Goal: Register for event/course

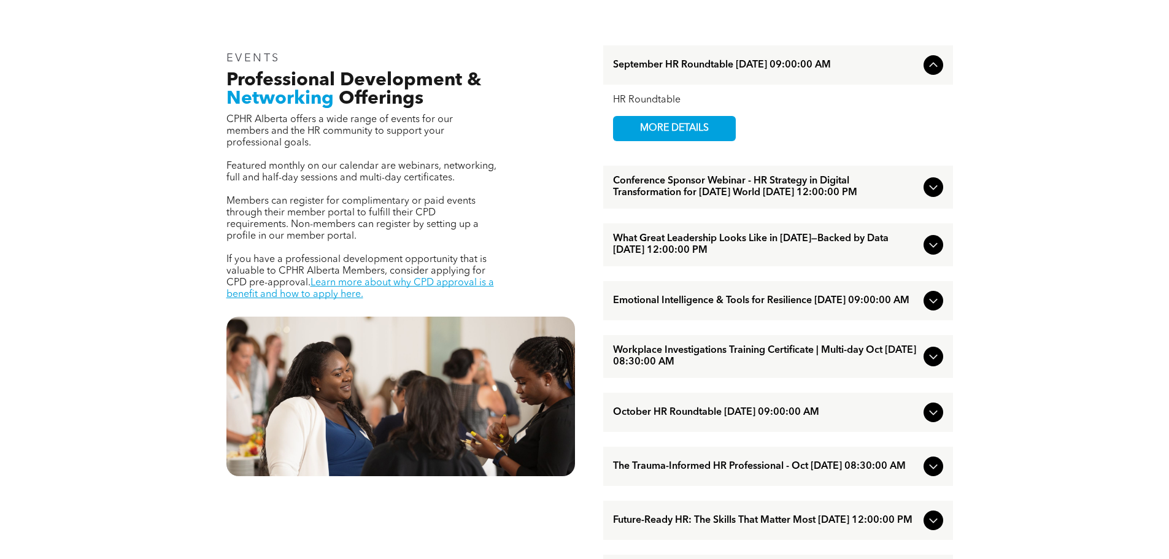
scroll to position [430, 0]
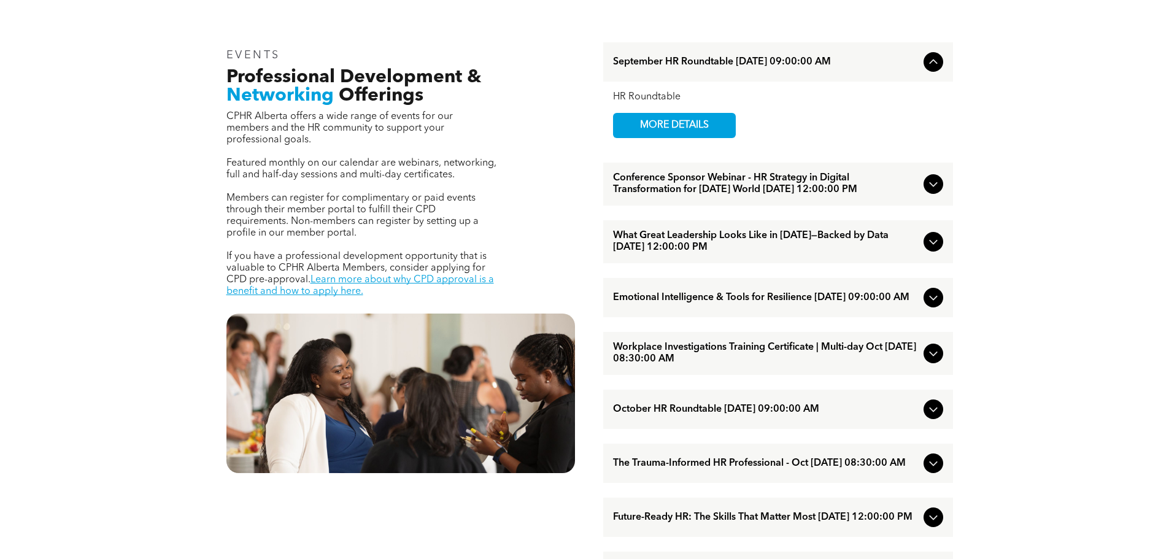
click at [744, 249] on span "What Great Leadership Looks Like in [DATE]—Backed by Data [DATE] 12:00:00 PM" at bounding box center [766, 241] width 306 height 23
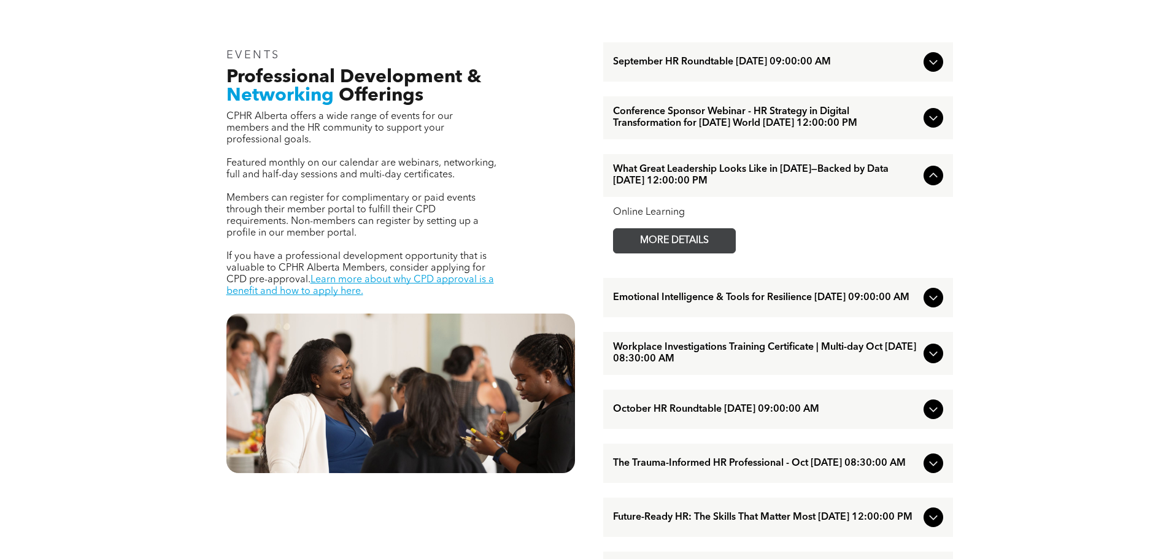
click at [659, 250] on span "MORE DETAILS" at bounding box center [674, 241] width 97 height 24
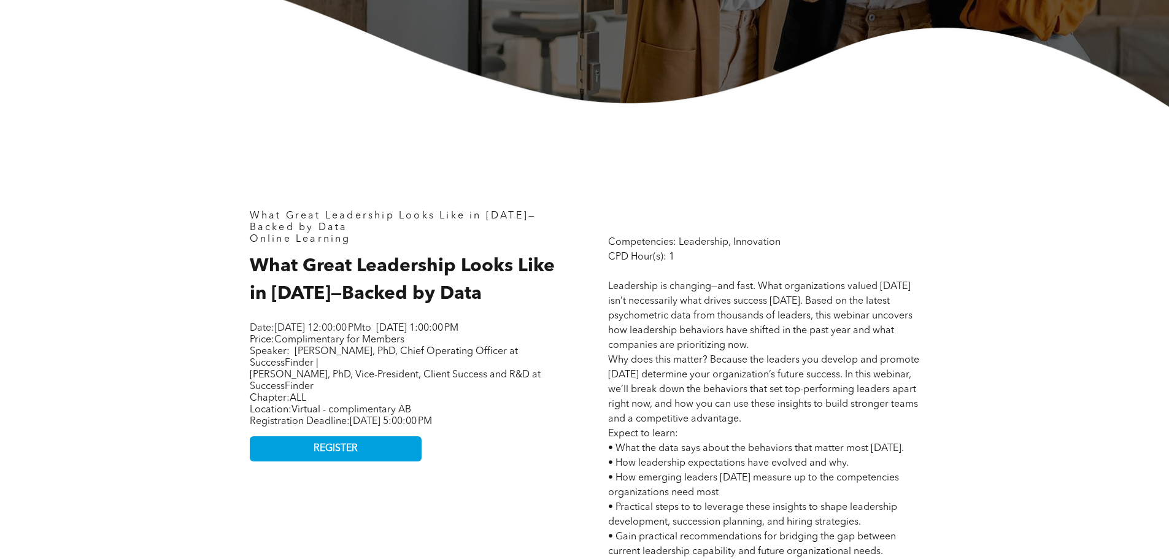
scroll to position [430, 0]
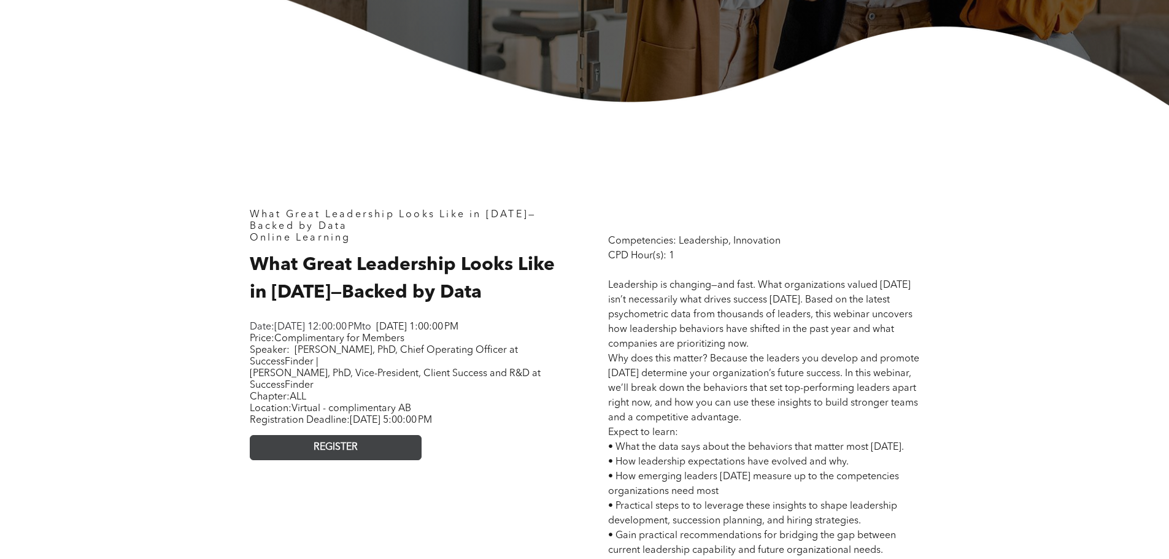
click at [363, 460] on link "REGISTER" at bounding box center [336, 447] width 172 height 25
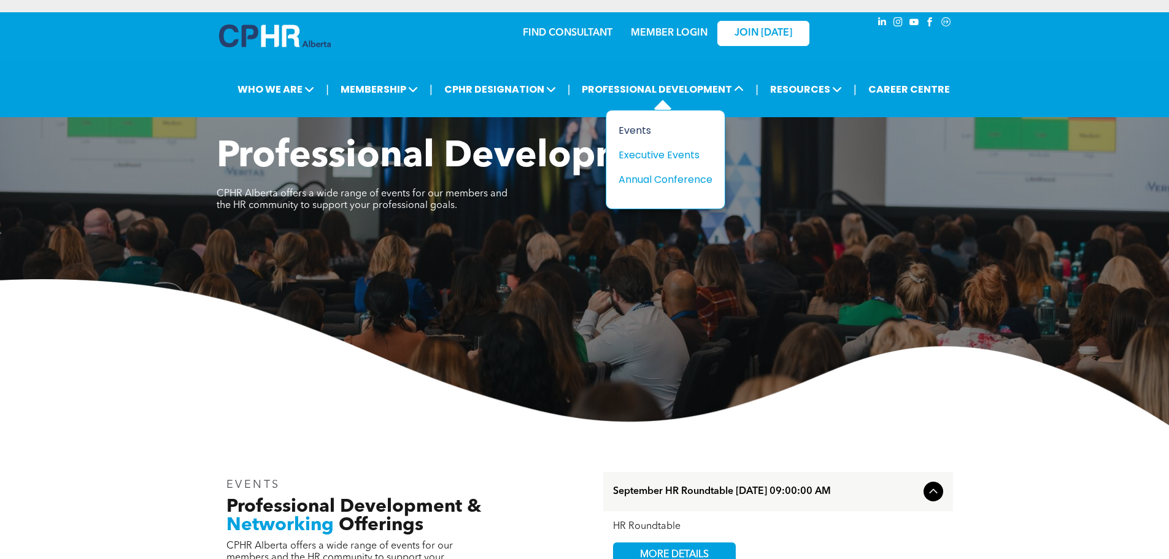
click at [646, 131] on div "Events" at bounding box center [661, 130] width 85 height 15
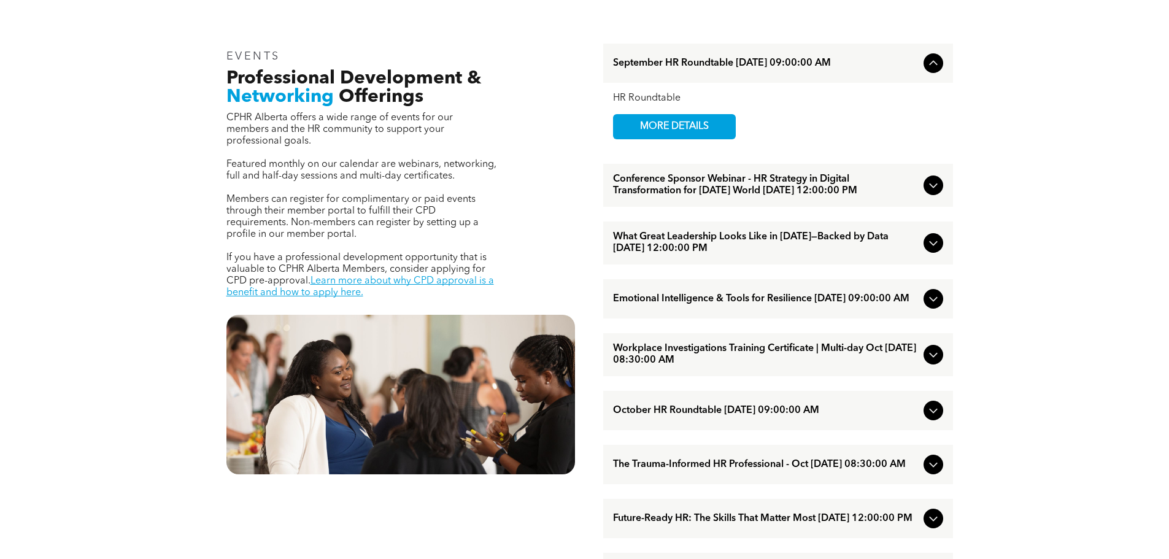
scroll to position [430, 0]
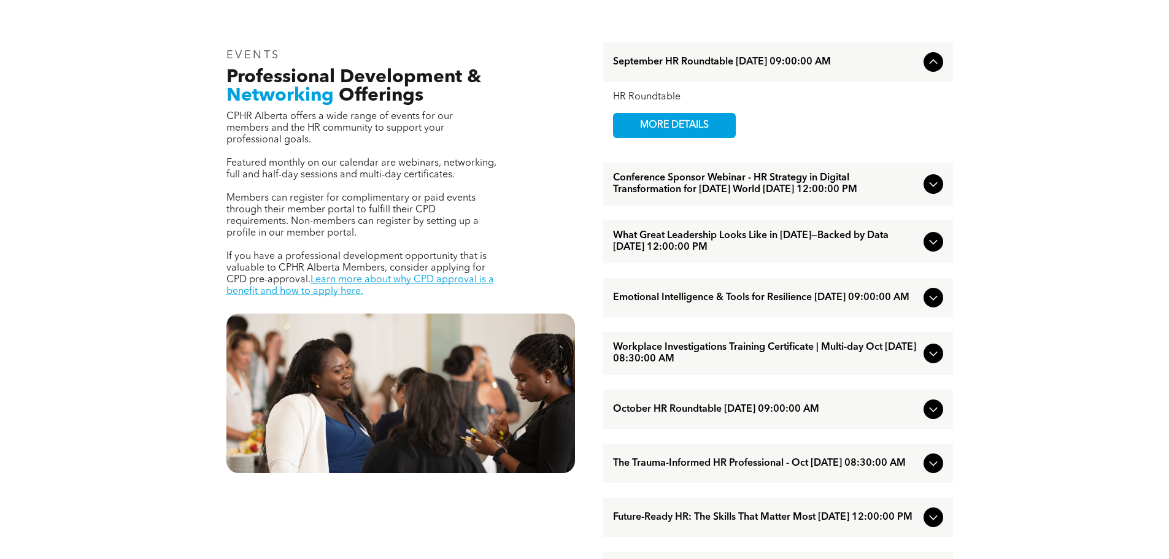
click at [757, 301] on span "Emotional Intelligence & Tools for Resilience [DATE] 09:00:00 AM" at bounding box center [766, 298] width 306 height 12
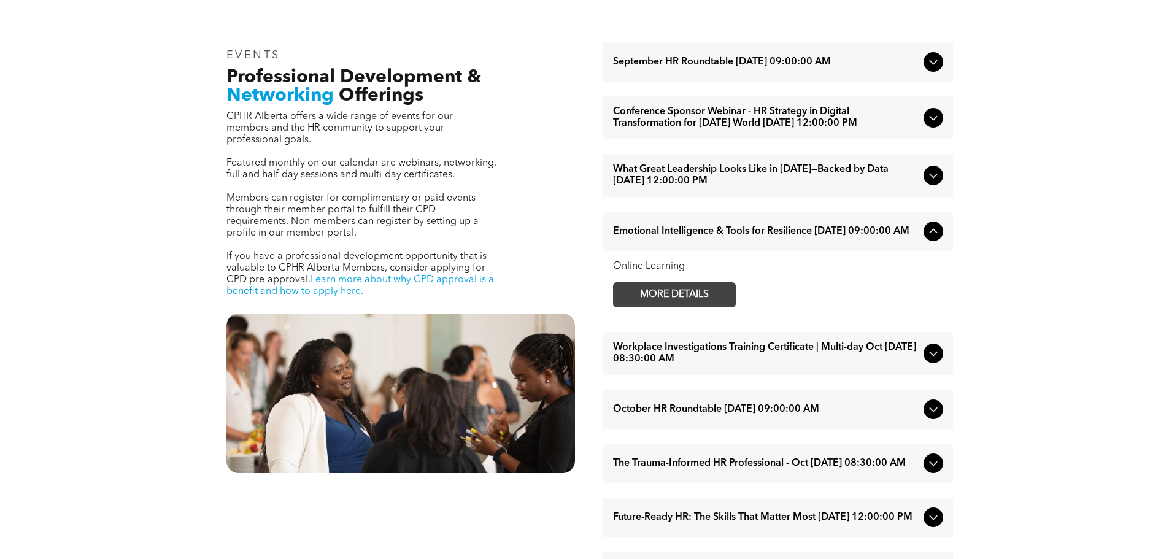
click at [661, 307] on span "MORE DETAILS" at bounding box center [674, 295] width 97 height 24
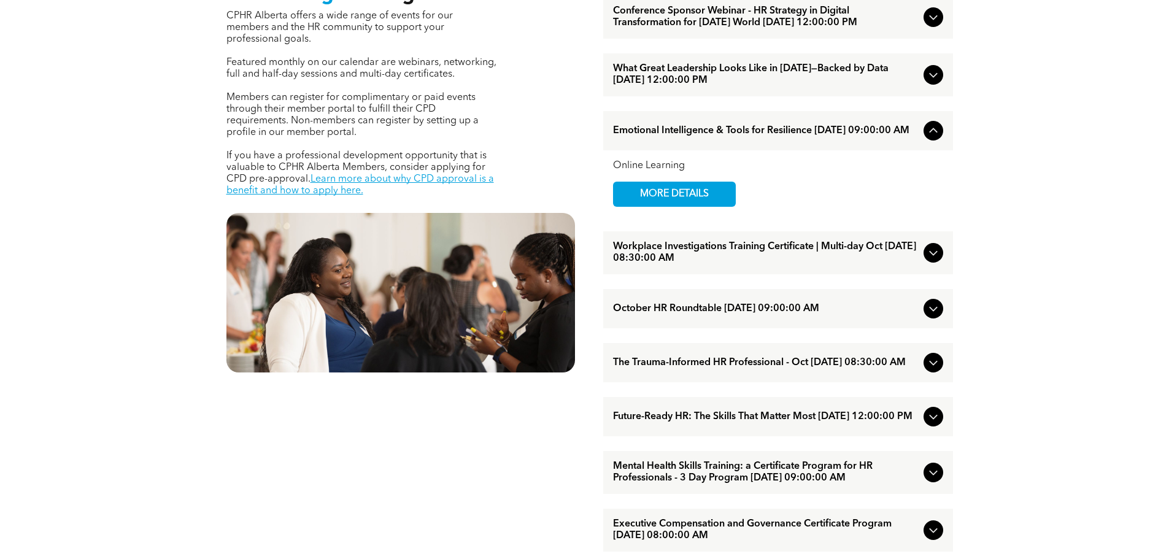
scroll to position [552, 0]
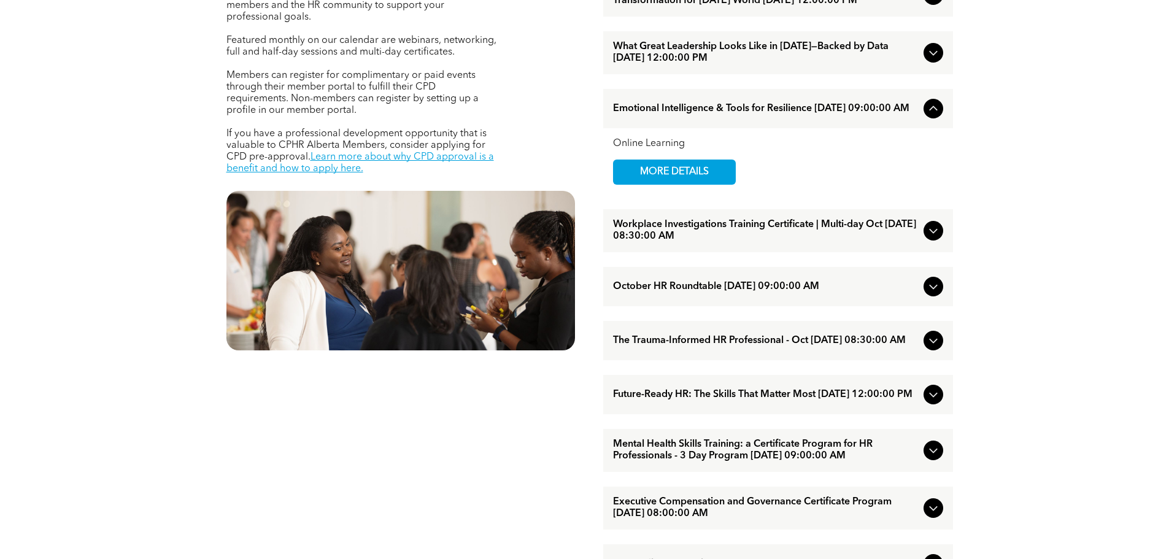
click at [809, 401] on span "Future-Ready HR: The Skills That Matter Most [DATE] 12:00:00 PM" at bounding box center [766, 395] width 306 height 12
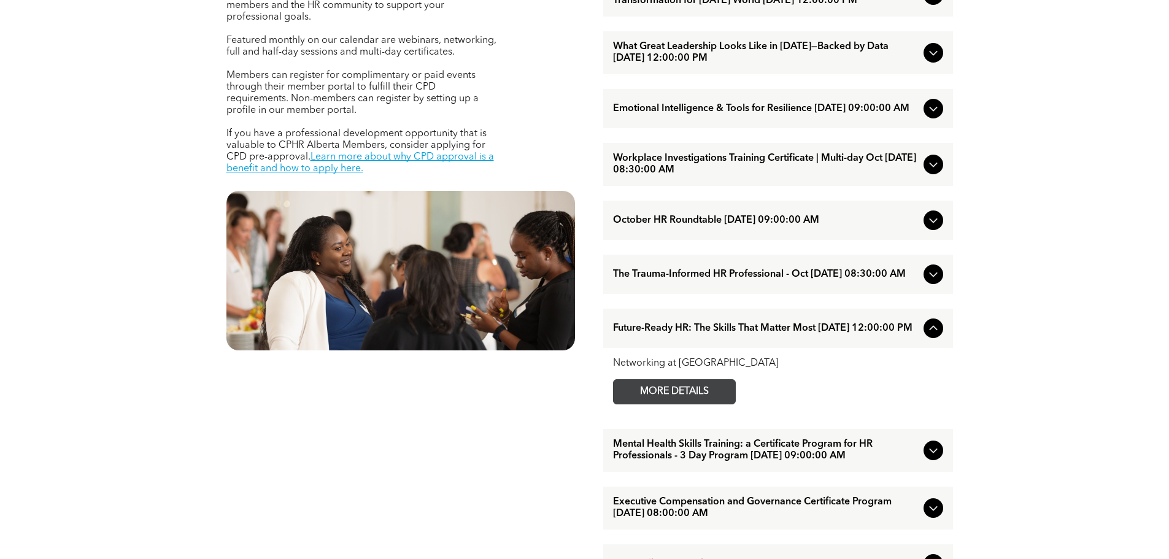
click at [678, 404] on span "MORE DETAILS" at bounding box center [674, 392] width 97 height 24
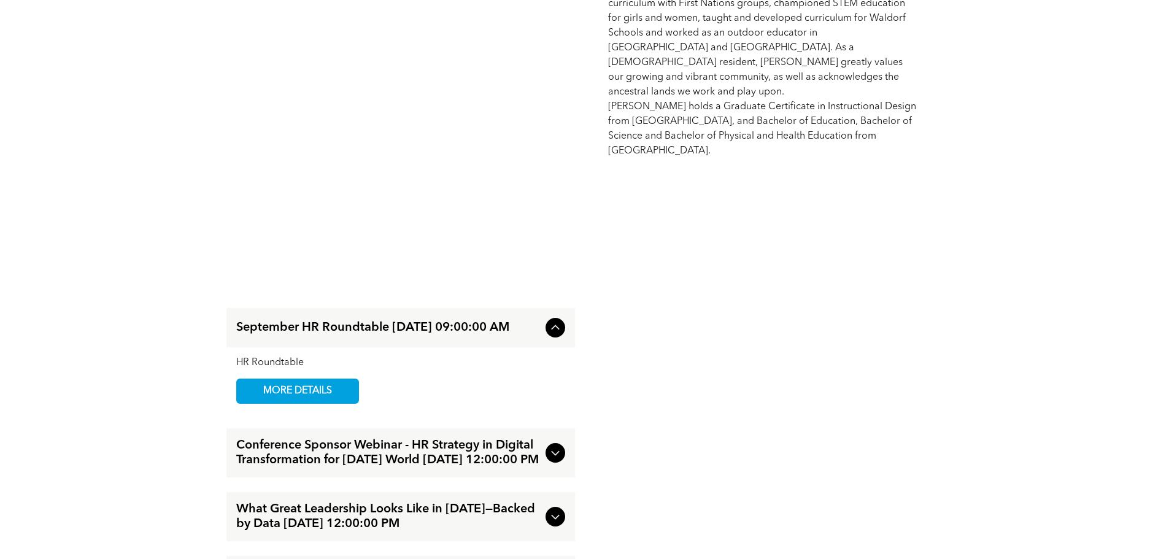
scroll to position [1227, 0]
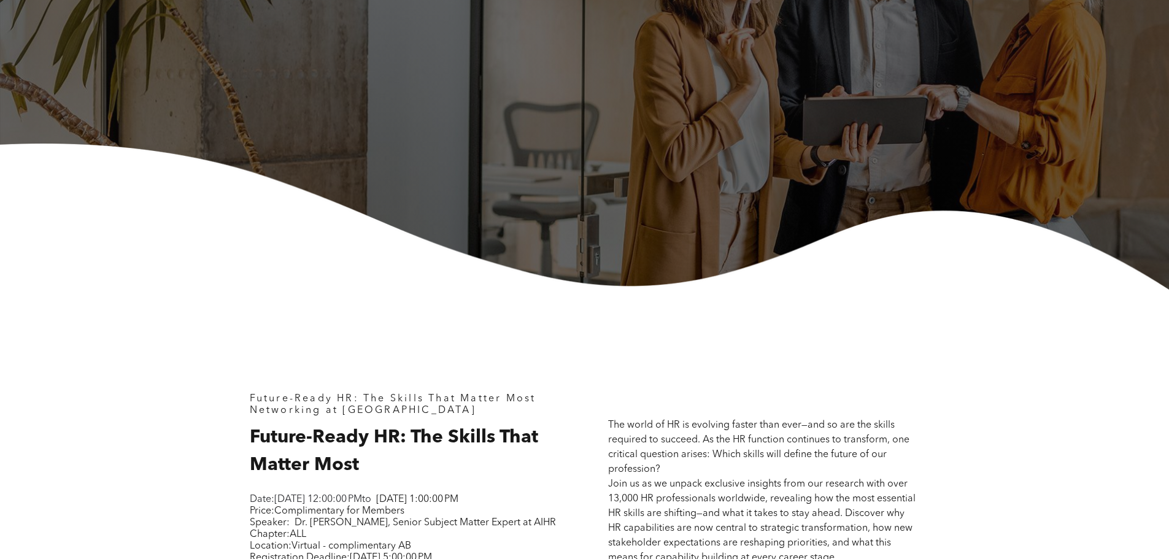
scroll to position [430, 0]
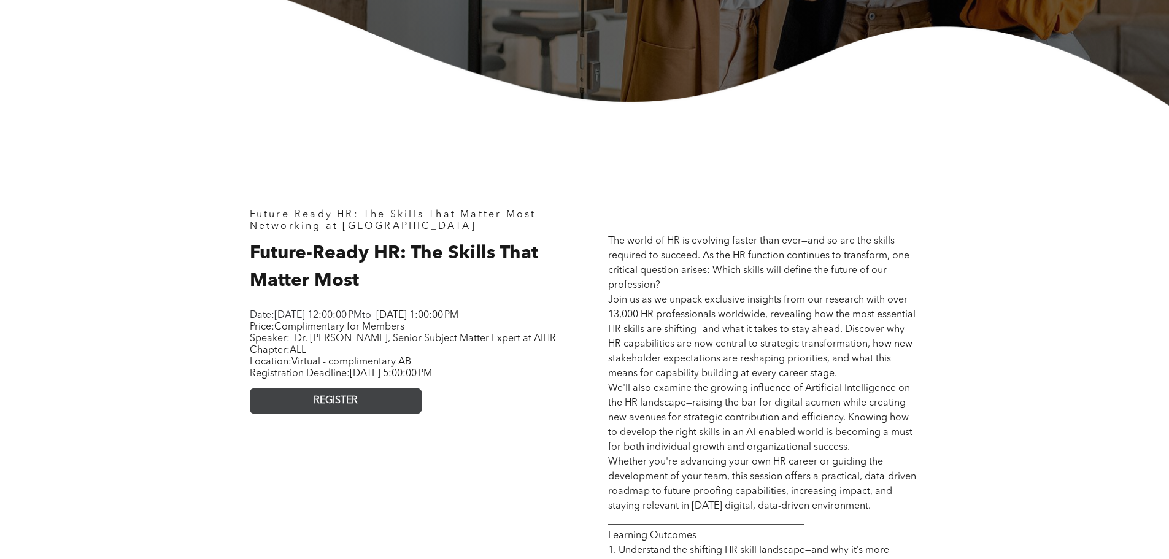
click at [361, 414] on link "REGISTER" at bounding box center [336, 400] width 172 height 25
